Goal: Task Accomplishment & Management: Complete application form

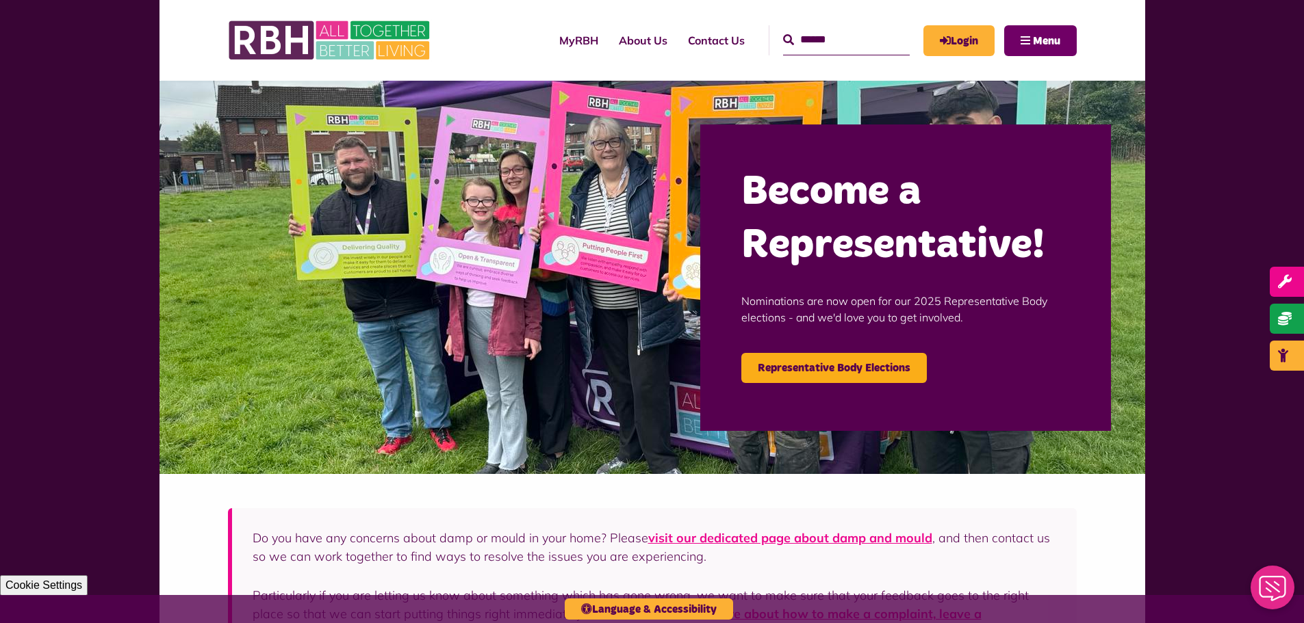
click at [1048, 44] on span "Menu" at bounding box center [1046, 41] width 27 height 11
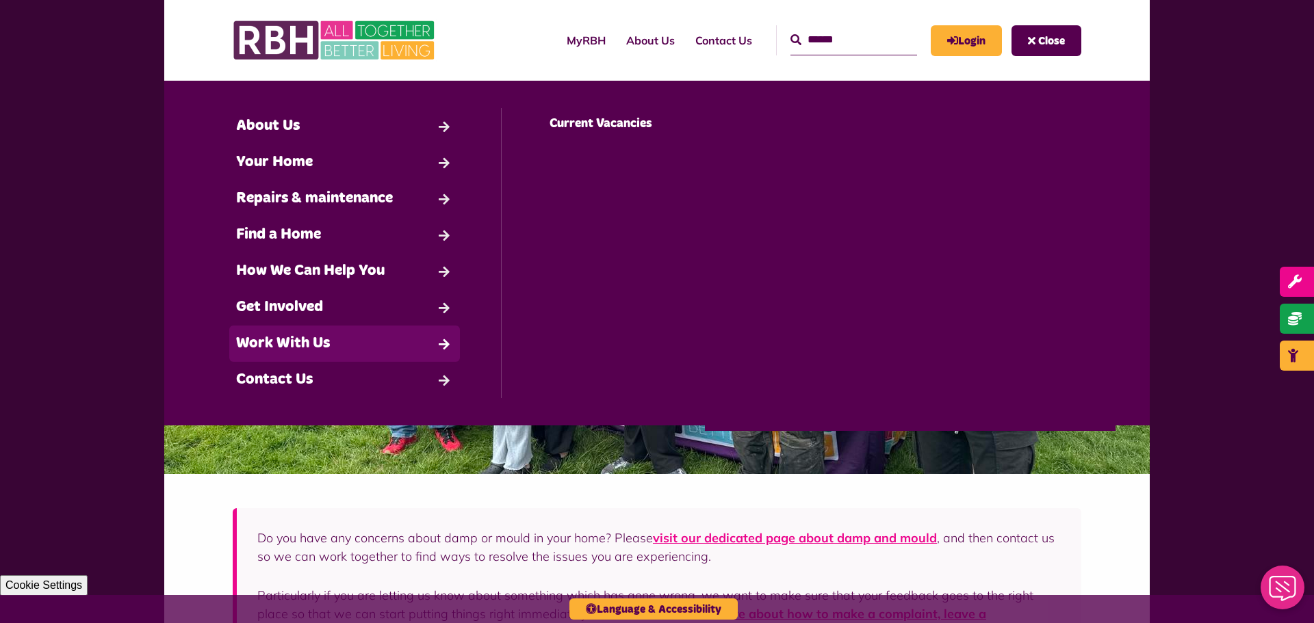
click at [424, 341] on link "Work With Us" at bounding box center [344, 344] width 231 height 36
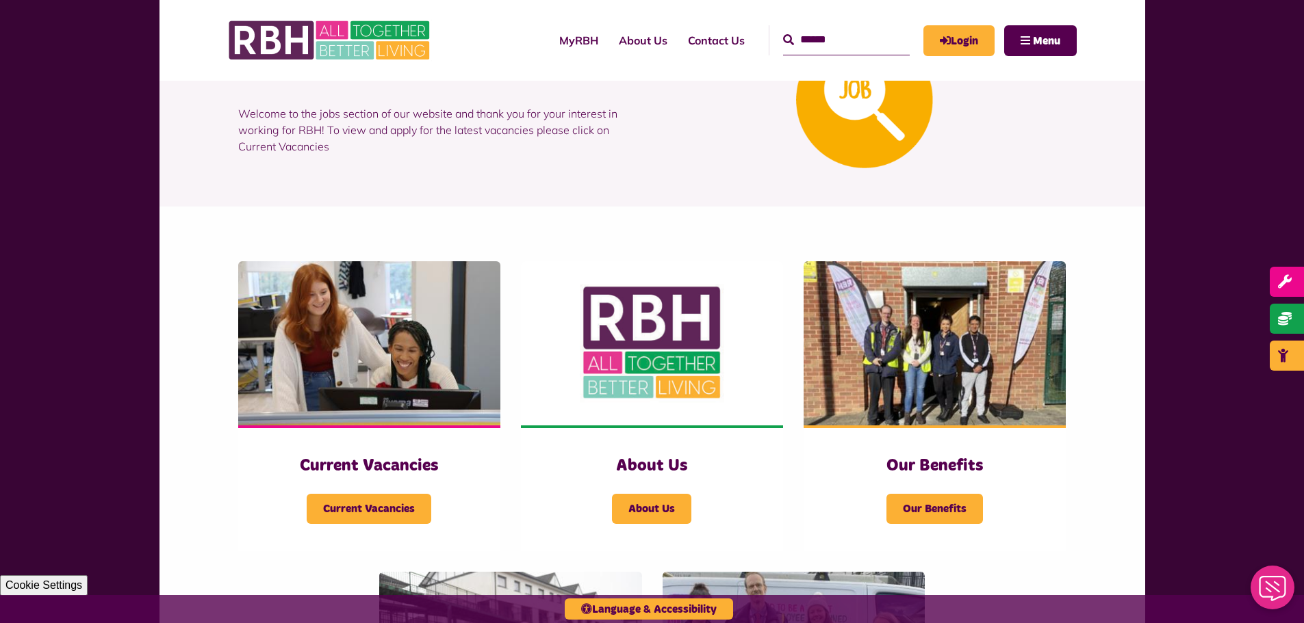
scroll to position [205, 0]
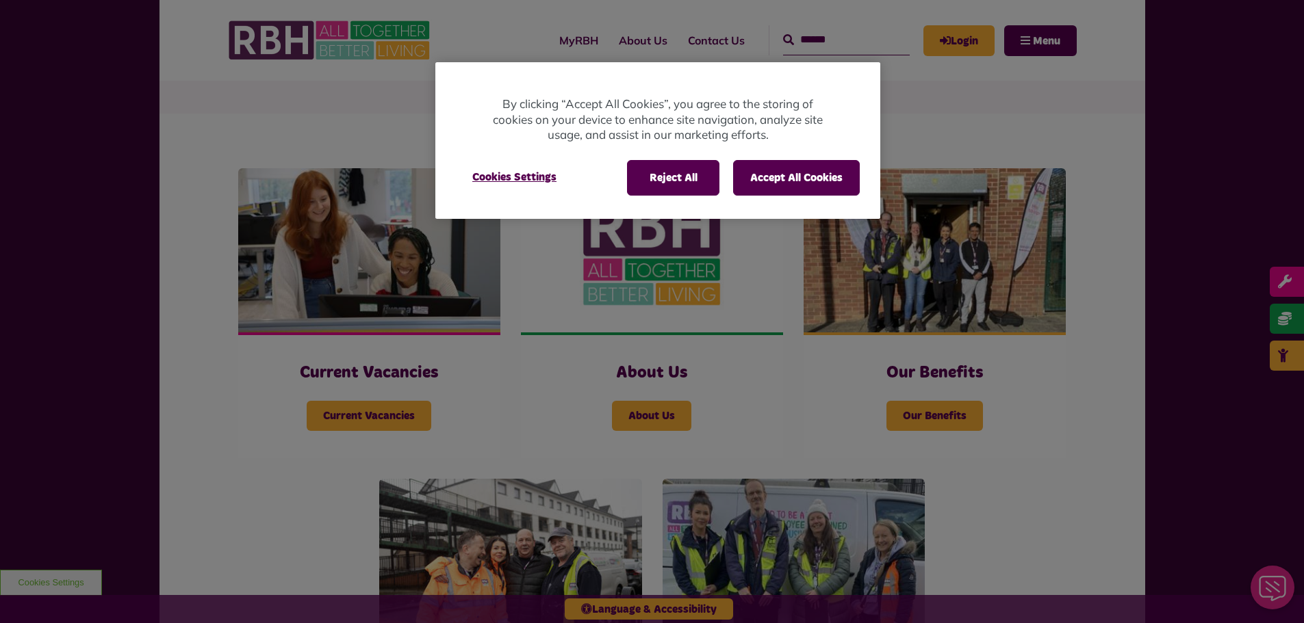
click at [413, 406] on div at bounding box center [652, 311] width 1304 height 623
click at [789, 176] on button "Accept All Cookies" at bounding box center [796, 178] width 127 height 36
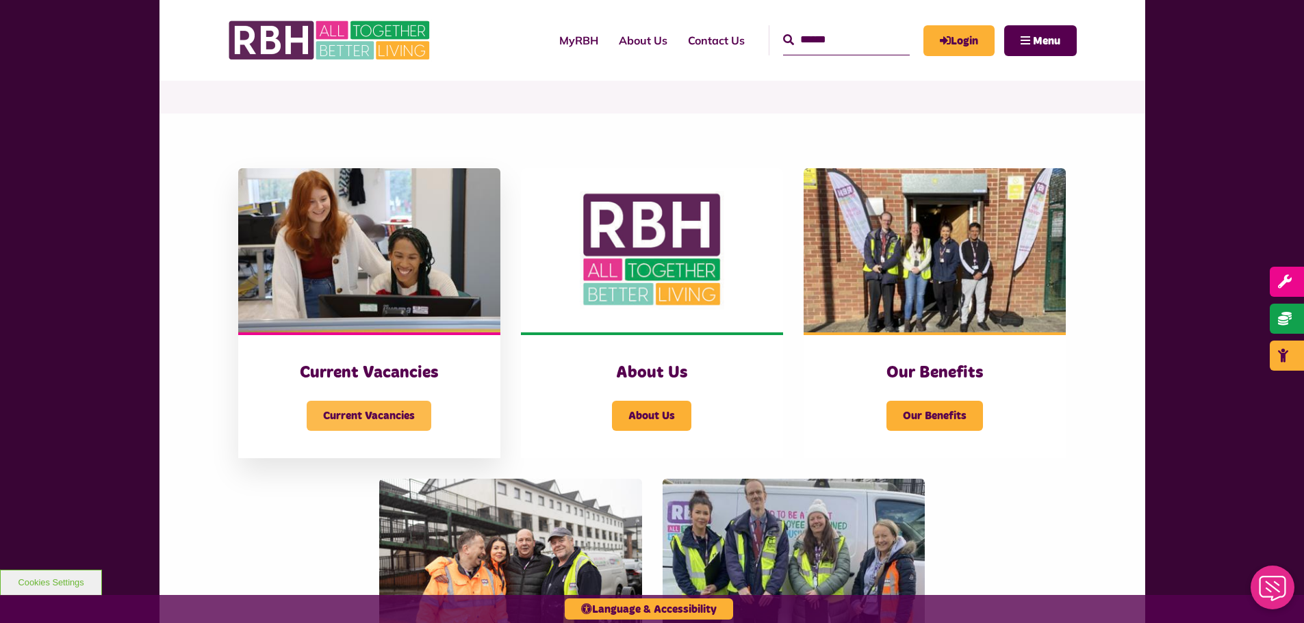
click at [391, 417] on span "Current Vacancies" at bounding box center [369, 416] width 125 height 30
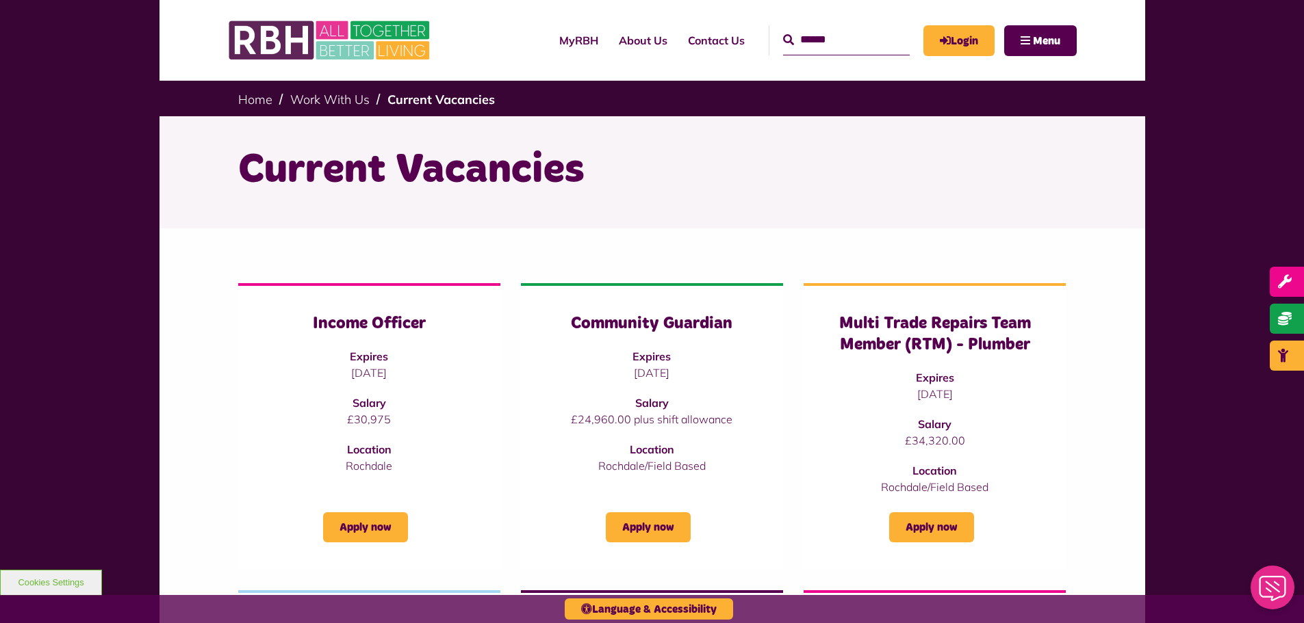
click at [840, 49] on input "Search" at bounding box center [846, 39] width 127 height 29
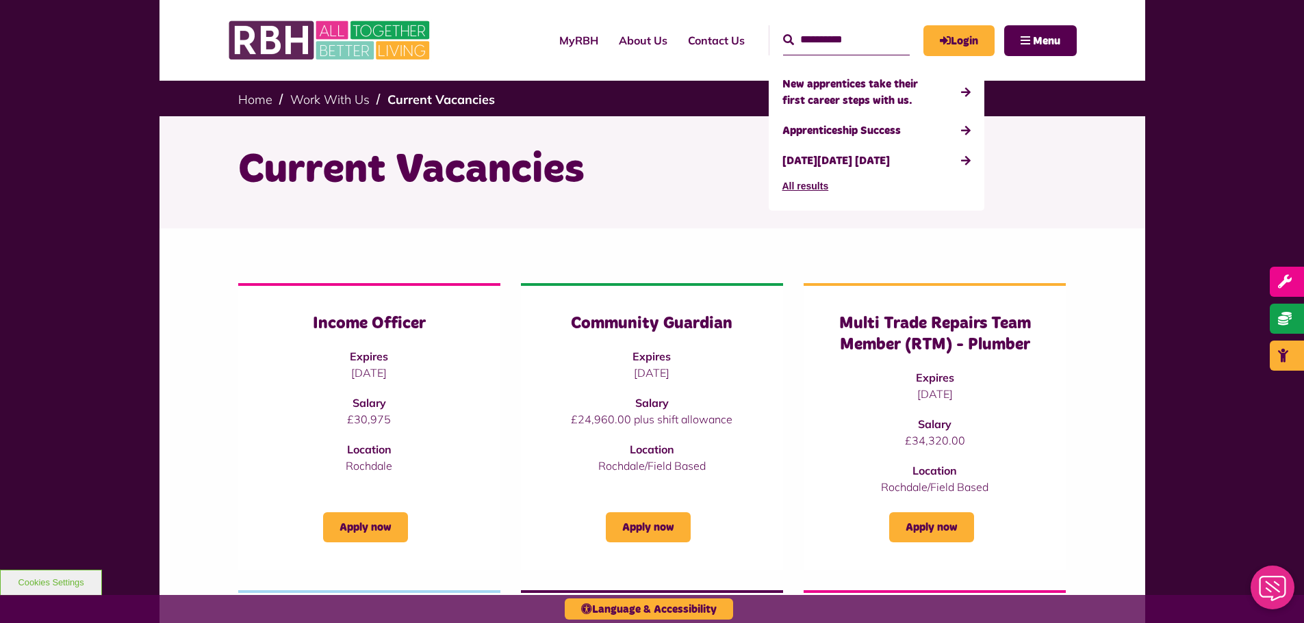
type input "**********"
click at [783, 32] on button "Search" at bounding box center [788, 40] width 11 height 16
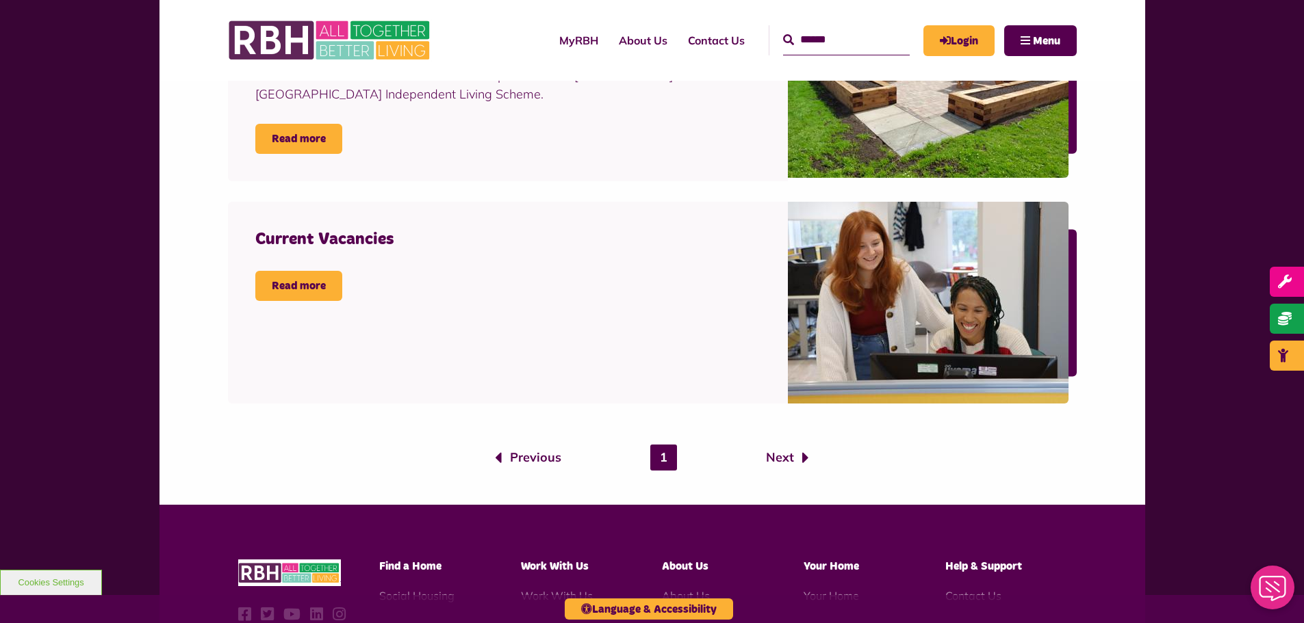
scroll to position [1163, 0]
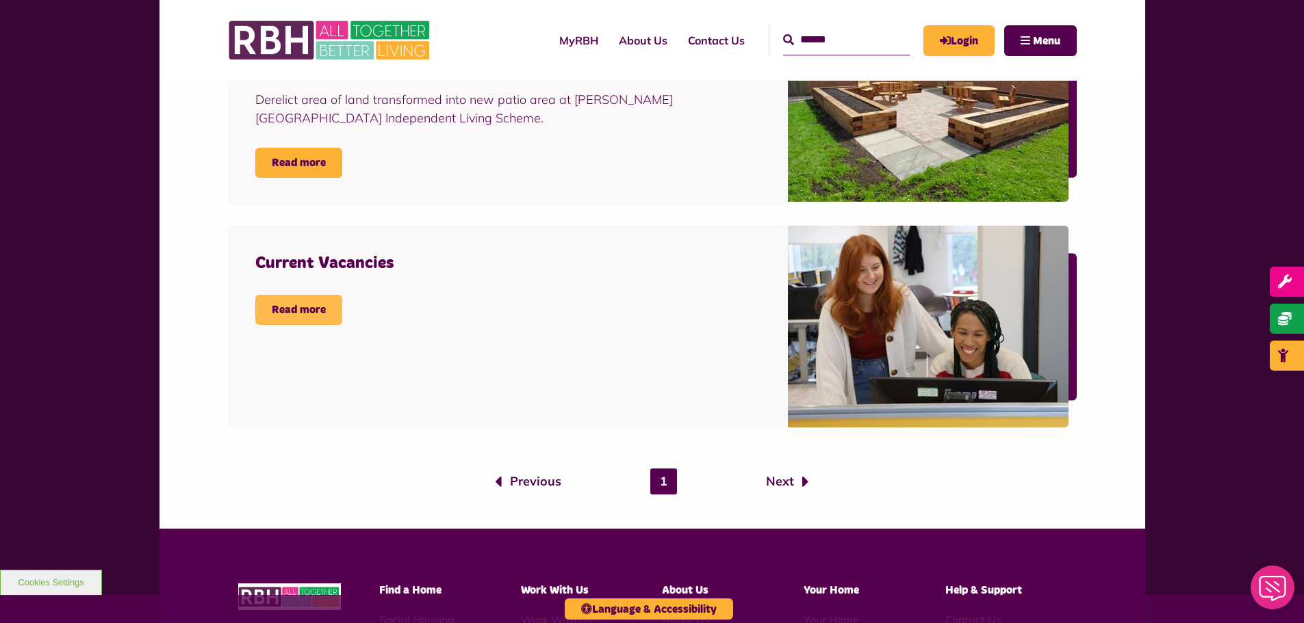
click at [319, 315] on link "Read more" at bounding box center [298, 310] width 87 height 30
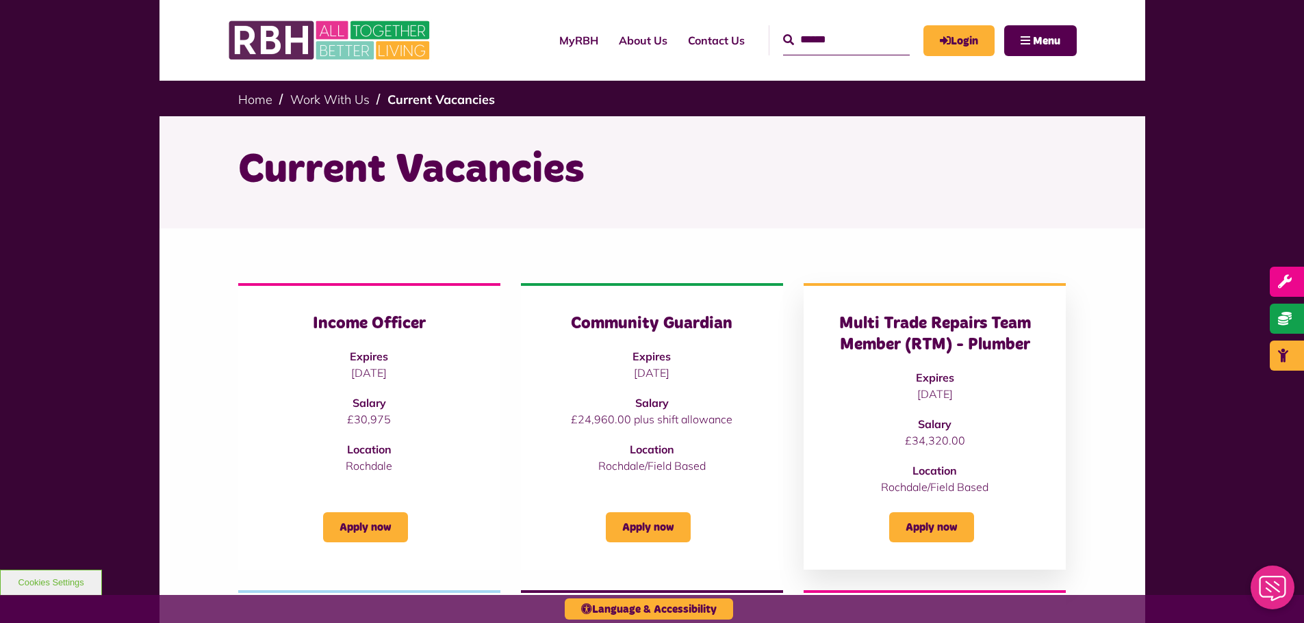
click at [949, 338] on h3 "Multi Trade Repairs Team Member (RTM) - Plumber" at bounding box center [934, 334] width 207 height 42
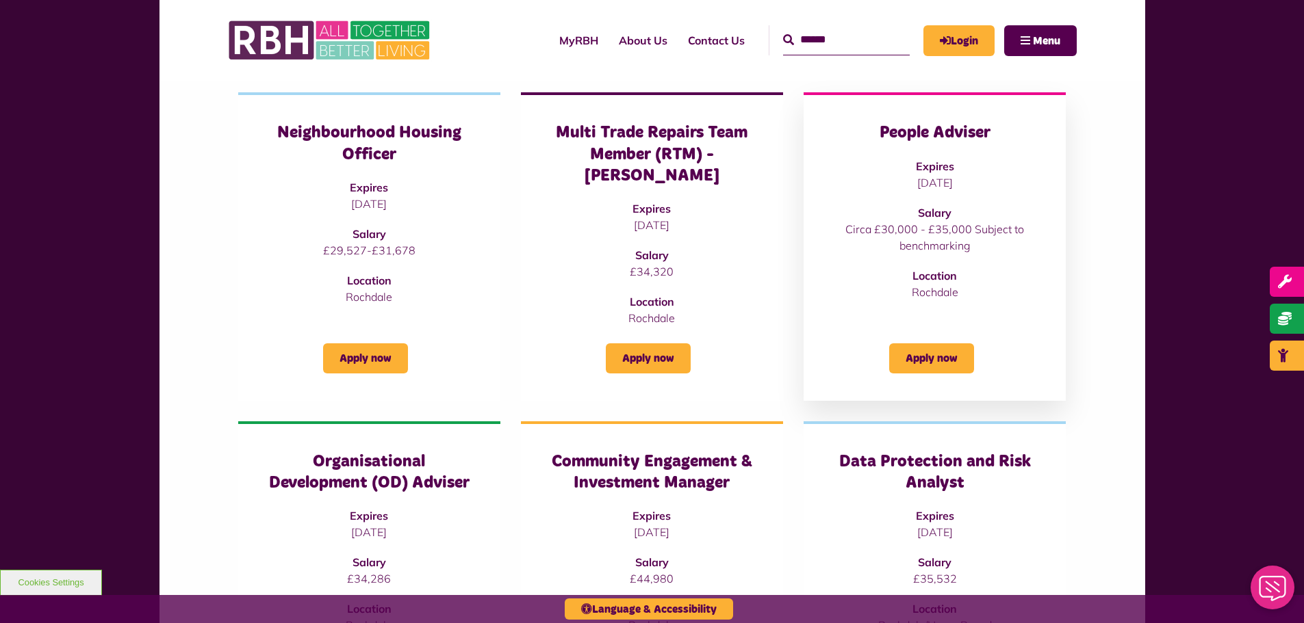
scroll to position [547, 0]
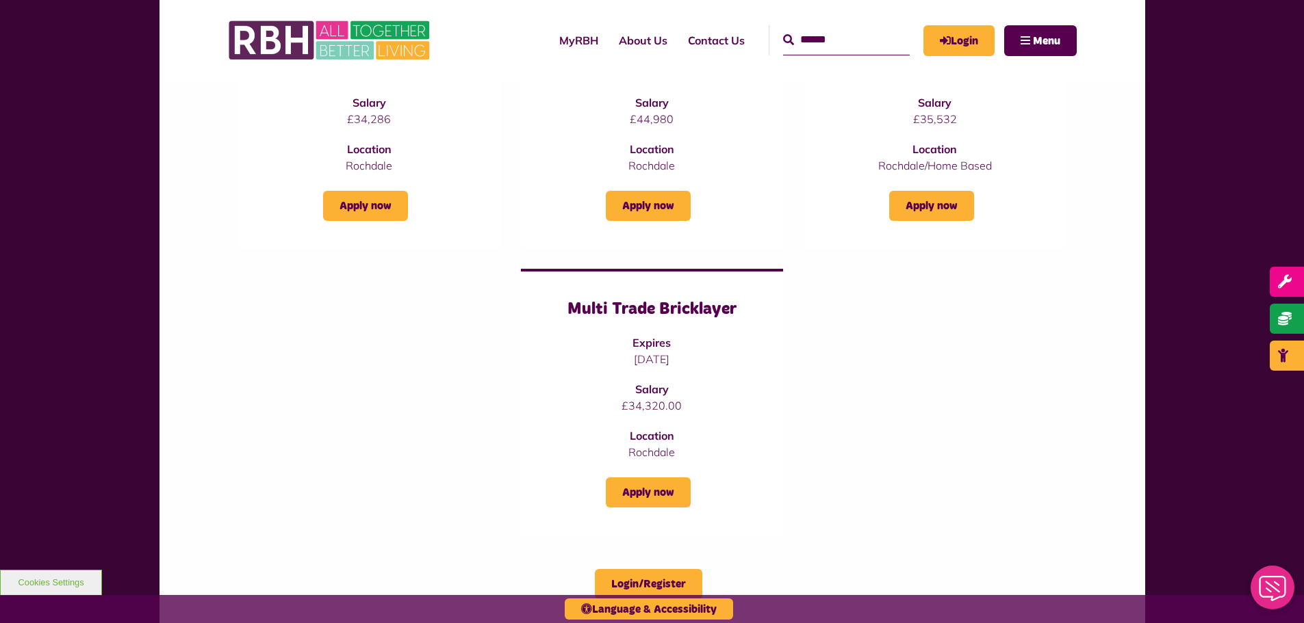
drag, startPoint x: 962, startPoint y: 374, endPoint x: 915, endPoint y: 376, distance: 46.6
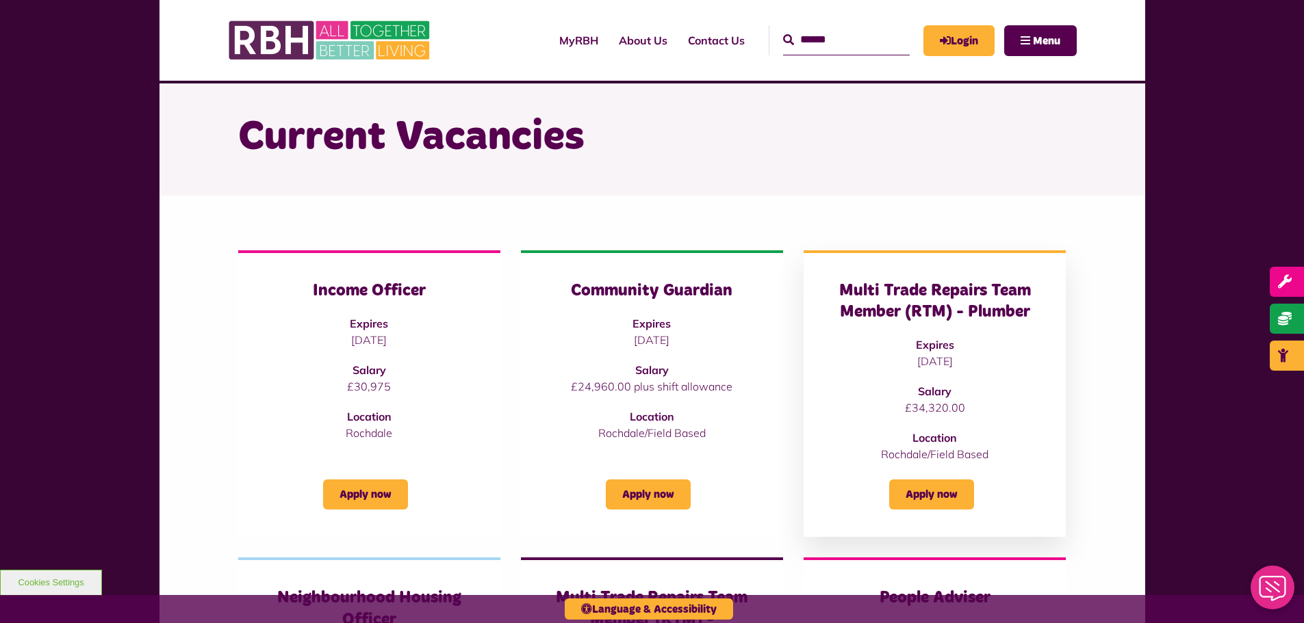
scroll to position [0, 0]
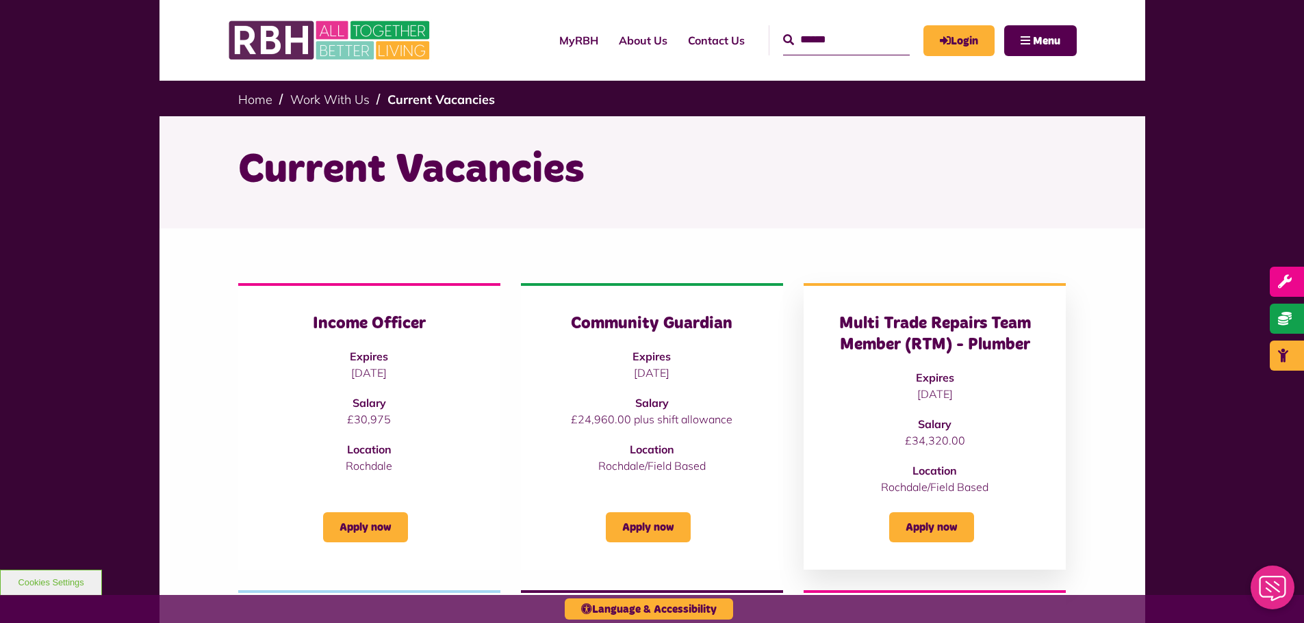
click at [970, 343] on h3 "Multi Trade Repairs Team Member (RTM) - Plumber" at bounding box center [934, 334] width 207 height 42
click at [941, 524] on link "Apply now" at bounding box center [931, 528] width 85 height 30
